Goal: Complete application form

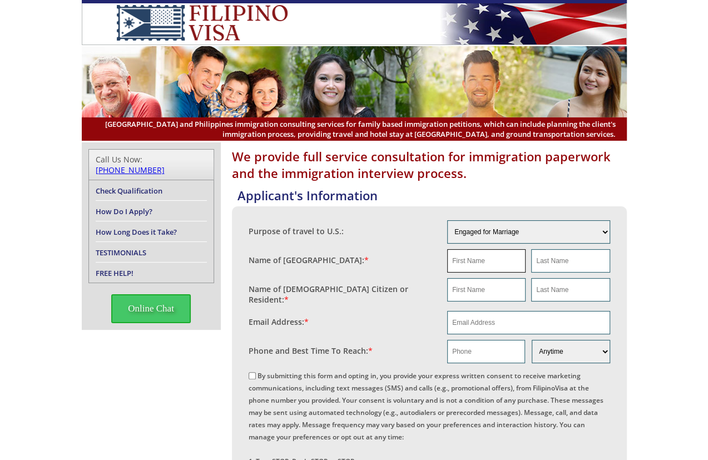
paste input "Ronald Sanderson"
click at [491, 259] on input "Ronald Sanderson" at bounding box center [486, 260] width 78 height 23
type input "Ronald Sanderson"
click at [491, 259] on input "Ronald Sanderson" at bounding box center [486, 260] width 78 height 23
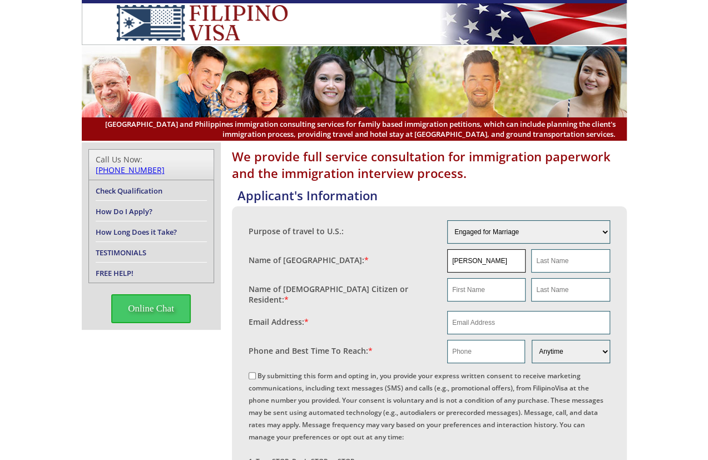
click at [492, 259] on input "Ronald Sanderson" at bounding box center [486, 260] width 78 height 23
click at [493, 259] on input "Ronald Sanderson" at bounding box center [486, 260] width 78 height 23
click at [491, 283] on input "text" at bounding box center [486, 289] width 78 height 23
paste input "Ronald Sanderson"
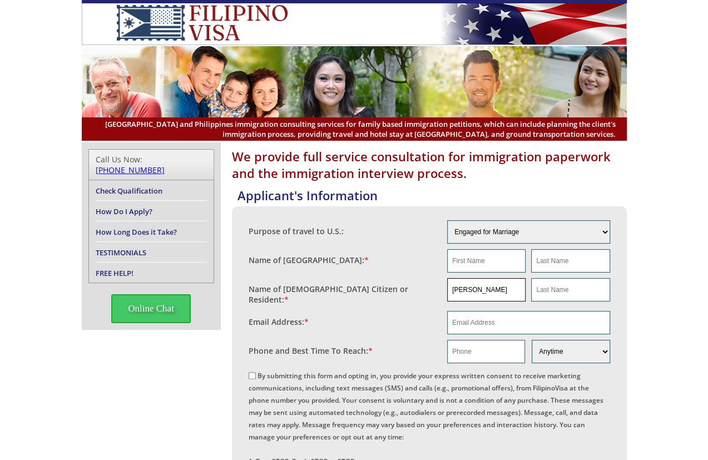
click at [488, 293] on input "Ronald Sanderson" at bounding box center [486, 289] width 78 height 23
type input "Ronald"
click at [585, 288] on input "text" at bounding box center [570, 289] width 78 height 23
paste input "Sanderson"
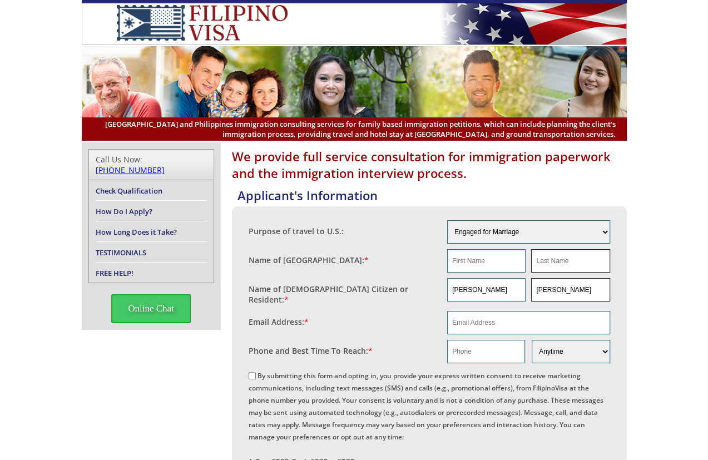
type input "Sanderson"
click at [578, 257] on input "text" at bounding box center [570, 260] width 78 height 23
paste input "Sanderson"
type input "Sanderson"
click at [452, 283] on input "Ronald" at bounding box center [486, 289] width 78 height 23
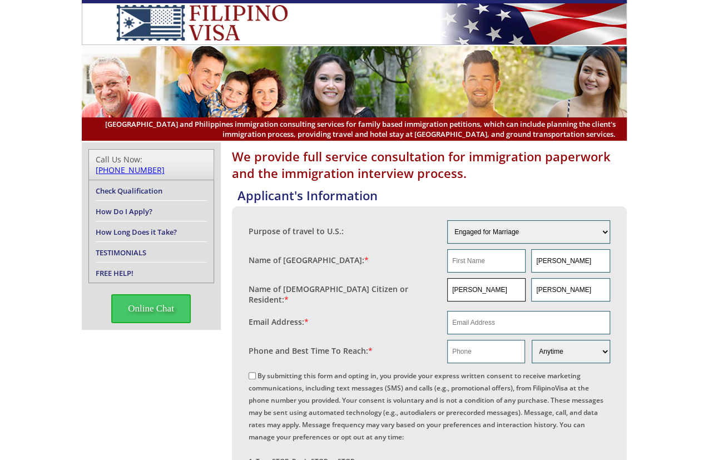
click at [452, 283] on input "Ronald" at bounding box center [486, 289] width 78 height 23
click at [452, 267] on input "text" at bounding box center [486, 260] width 78 height 23
paste input "Ronald"
type input "Ronald"
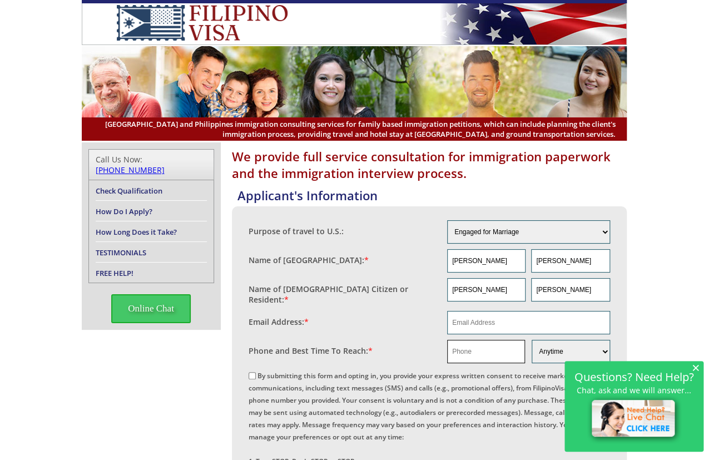
click at [486, 355] on input "text" at bounding box center [486, 351] width 78 height 23
paste input "9107332814"
type input "9107332814"
click at [694, 369] on span "×" at bounding box center [696, 367] width 8 height 9
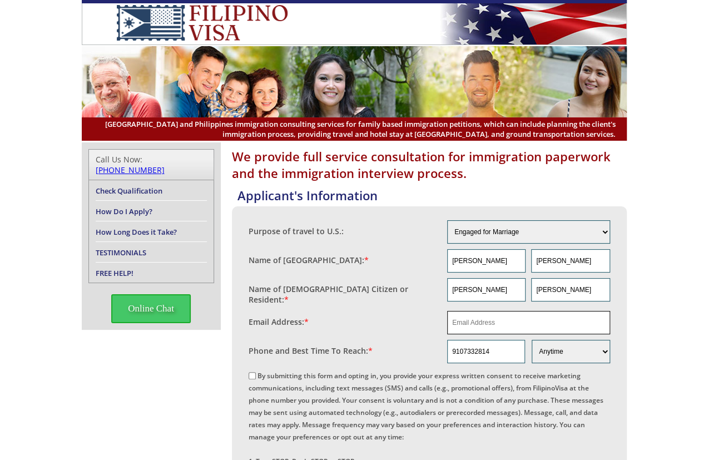
click at [484, 318] on input "email" at bounding box center [528, 322] width 163 height 23
click at [489, 319] on input "email" at bounding box center [528, 322] width 163 height 23
drag, startPoint x: 484, startPoint y: 317, endPoint x: 454, endPoint y: 317, distance: 30.6
click at [454, 317] on input "rvsfieoer" at bounding box center [528, 322] width 163 height 23
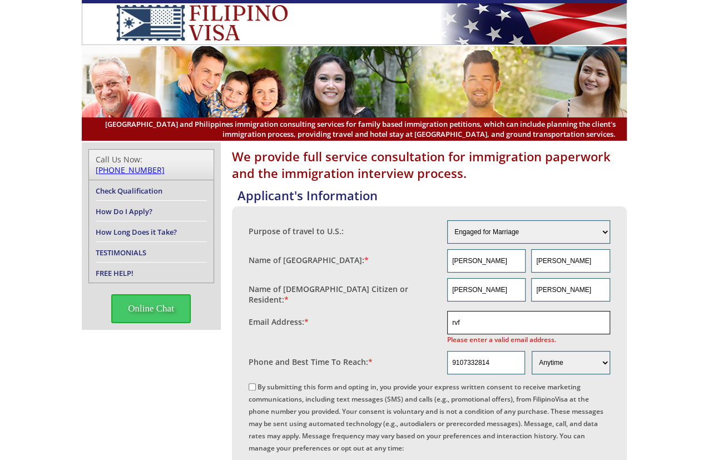
click at [476, 320] on input "rvf" at bounding box center [528, 322] width 163 height 23
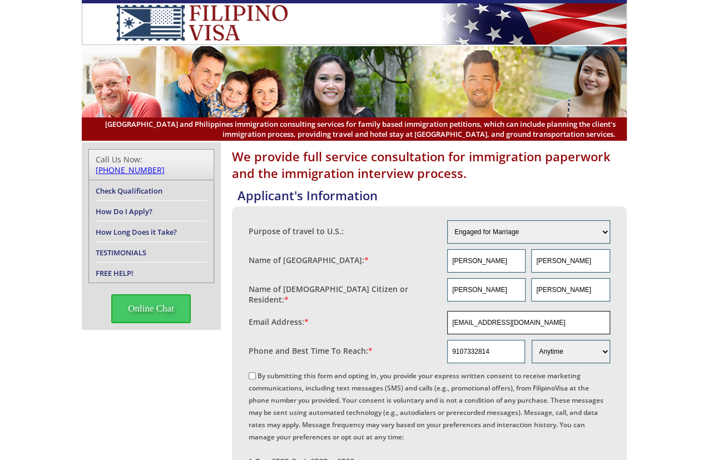
click at [524, 316] on input "rvsfieropower@gmail.com" at bounding box center [528, 322] width 163 height 23
click at [523, 316] on input "rvsfieropower@gmail.com" at bounding box center [528, 322] width 163 height 23
click at [554, 317] on input "rvsfieropower@gmail.com" at bounding box center [528, 322] width 163 height 23
click at [553, 317] on input "rvsfieropower@gmail.com" at bounding box center [528, 322] width 163 height 23
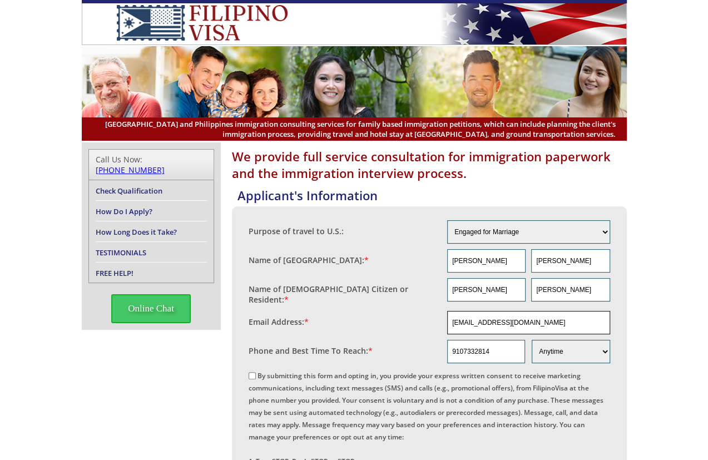
click at [553, 317] on input "rvsfieropower@gmail.com" at bounding box center [528, 322] width 163 height 23
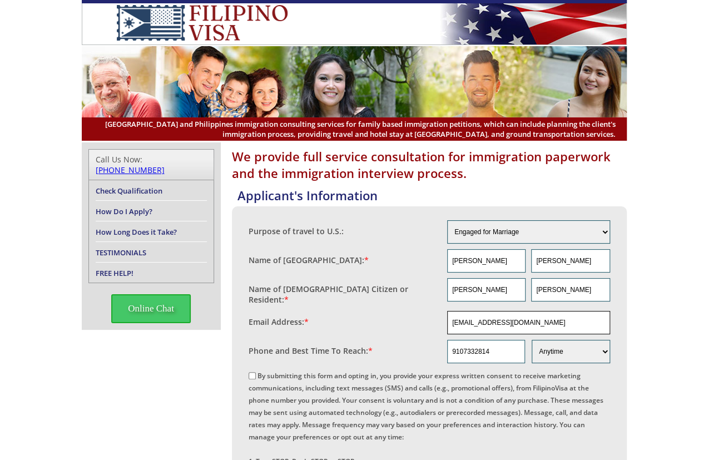
type input "rvsfieropower@gmail.com"
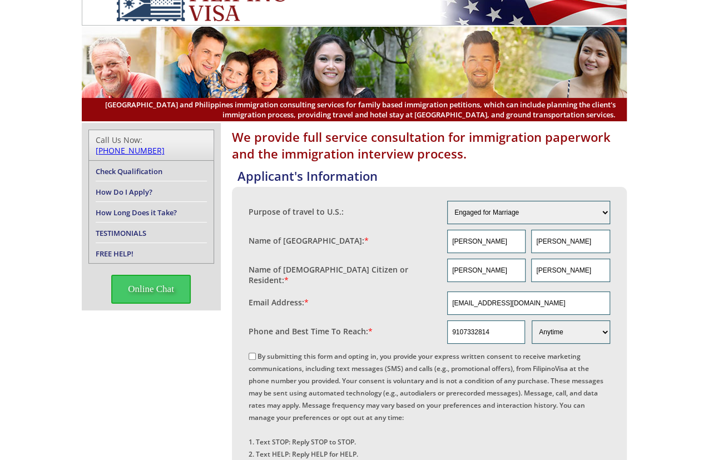
scroll to position [185, 0]
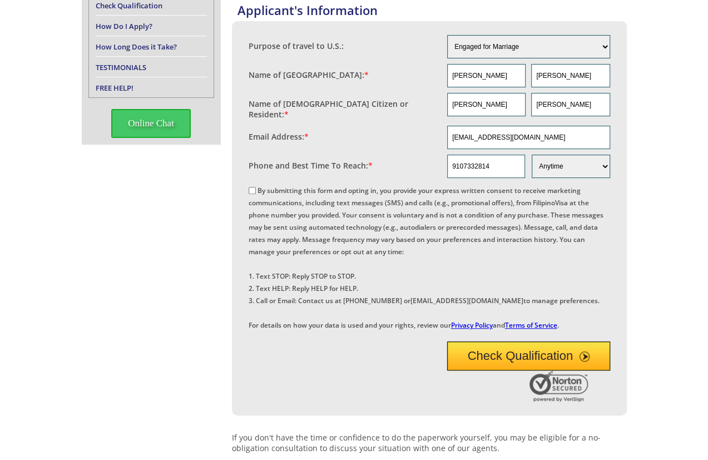
click at [308, 186] on label "By submitting this form and opting in, you provide your express written consent…" at bounding box center [426, 258] width 355 height 144
click at [256, 187] on input "By submitting this form and opting in, you provide your express written consent…" at bounding box center [252, 190] width 7 height 7
checkbox input "true"
click at [517, 371] on button "Check Qualification" at bounding box center [528, 356] width 163 height 29
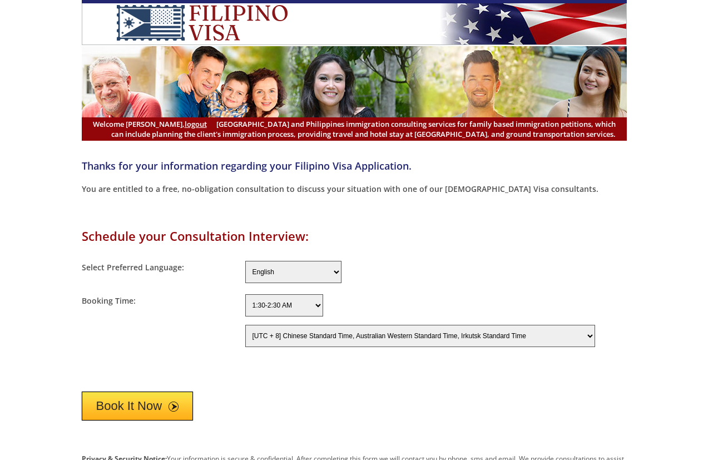
select select "-480"
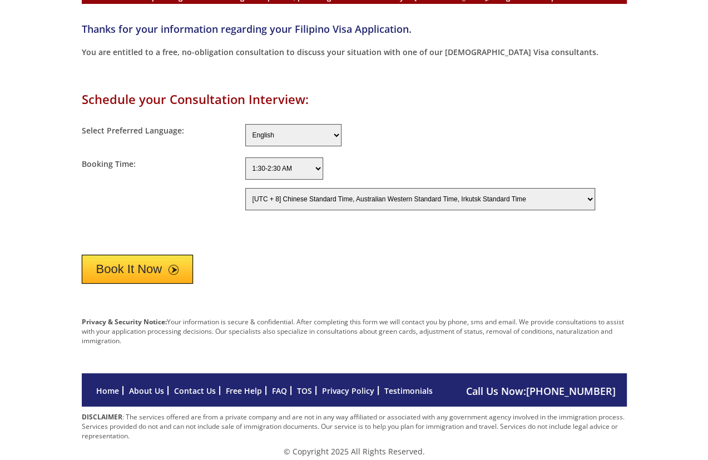
scroll to position [140, 0]
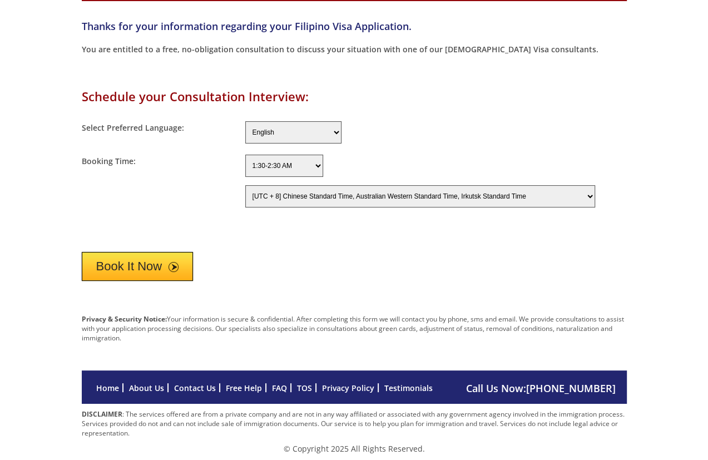
drag, startPoint x: 124, startPoint y: 278, endPoint x: 395, endPoint y: 258, distance: 271.8
click at [136, 277] on button "Book It Now" at bounding box center [138, 266] width 112 height 29
